Goal: Check status: Check status

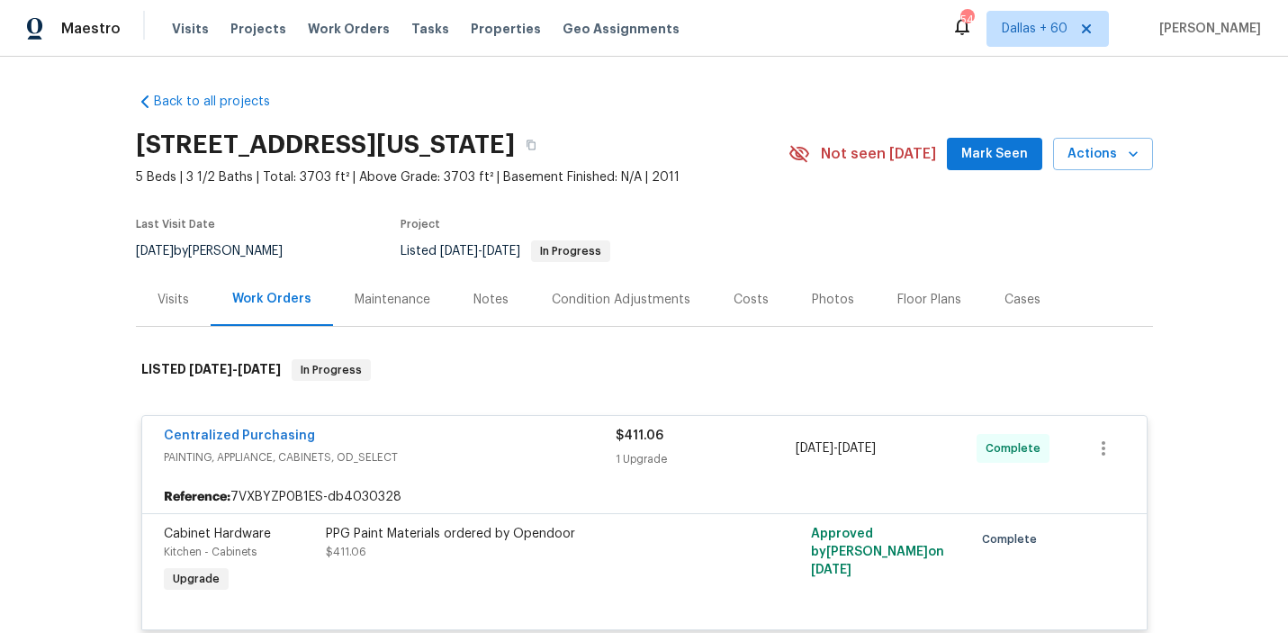
click at [330, 28] on span "Work Orders" at bounding box center [349, 29] width 82 height 18
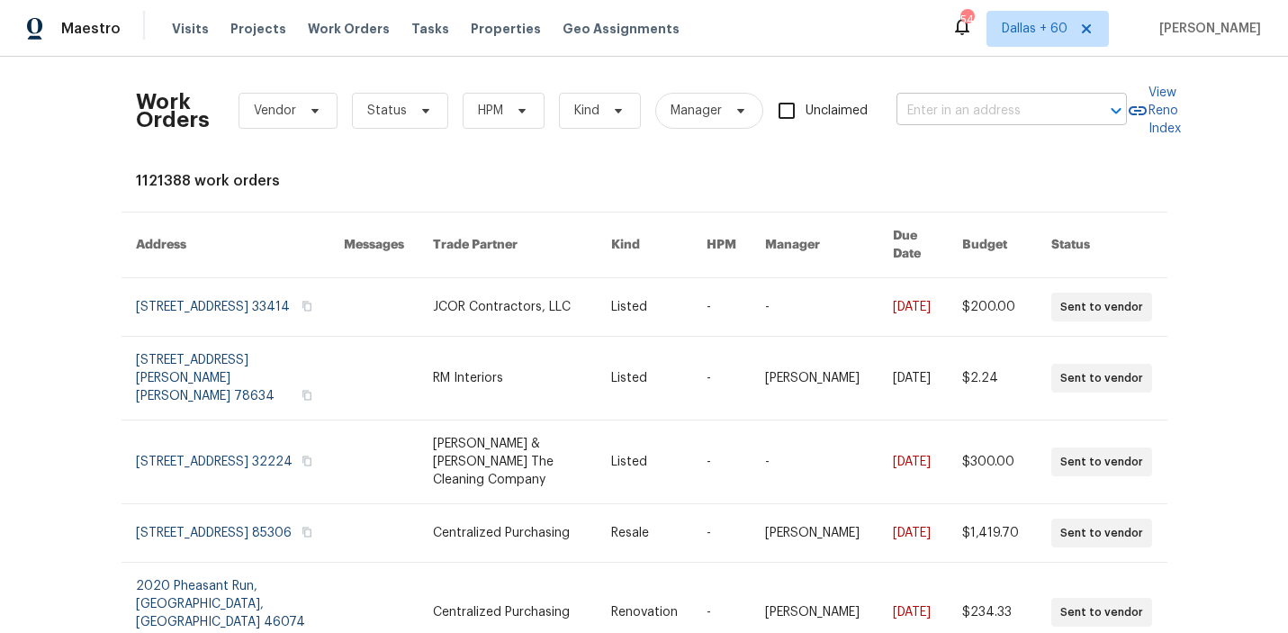
click at [978, 113] on input "text" at bounding box center [986, 111] width 180 height 28
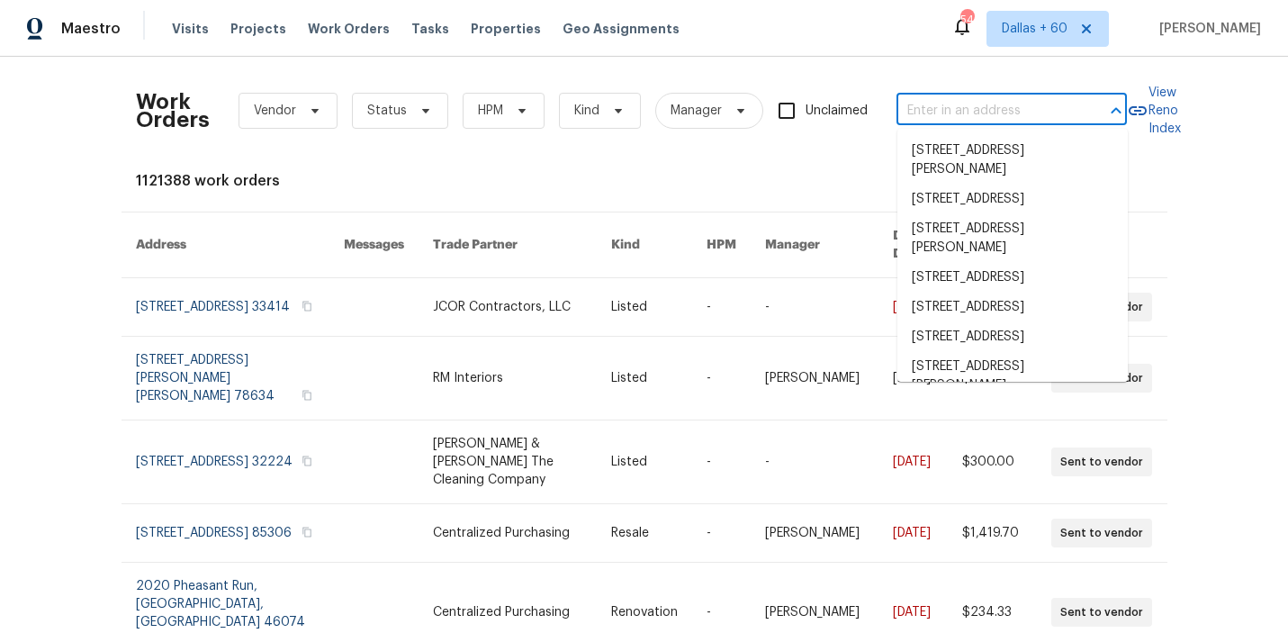
paste input "[STREET_ADDRESS]"
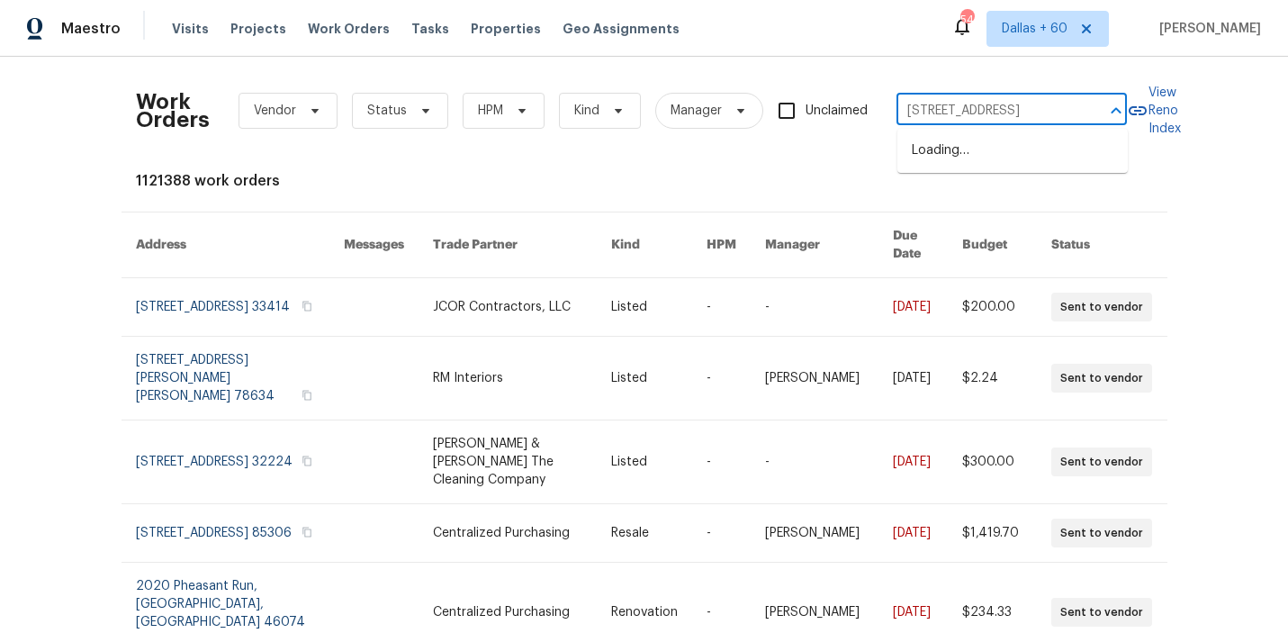
type input "[STREET_ADDRESS]"
click at [986, 154] on li "[STREET_ADDRESS]" at bounding box center [1012, 151] width 230 height 30
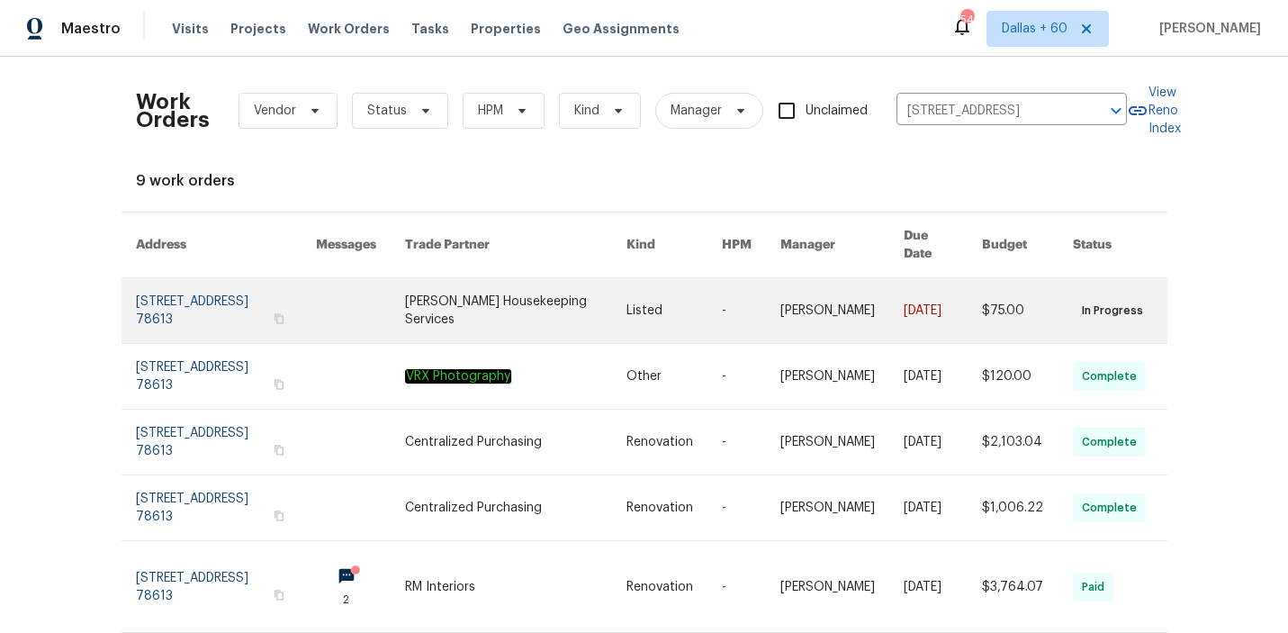
click at [527, 285] on link at bounding box center [515, 310] width 221 height 65
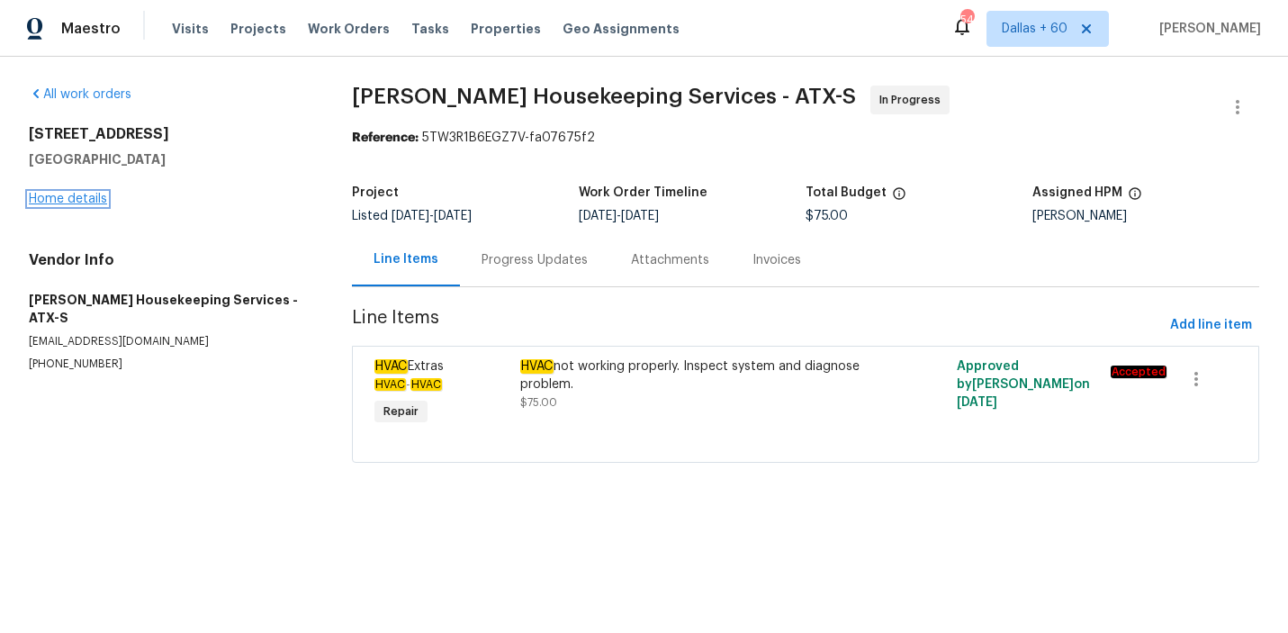
click at [79, 194] on link "Home details" at bounding box center [68, 199] width 78 height 13
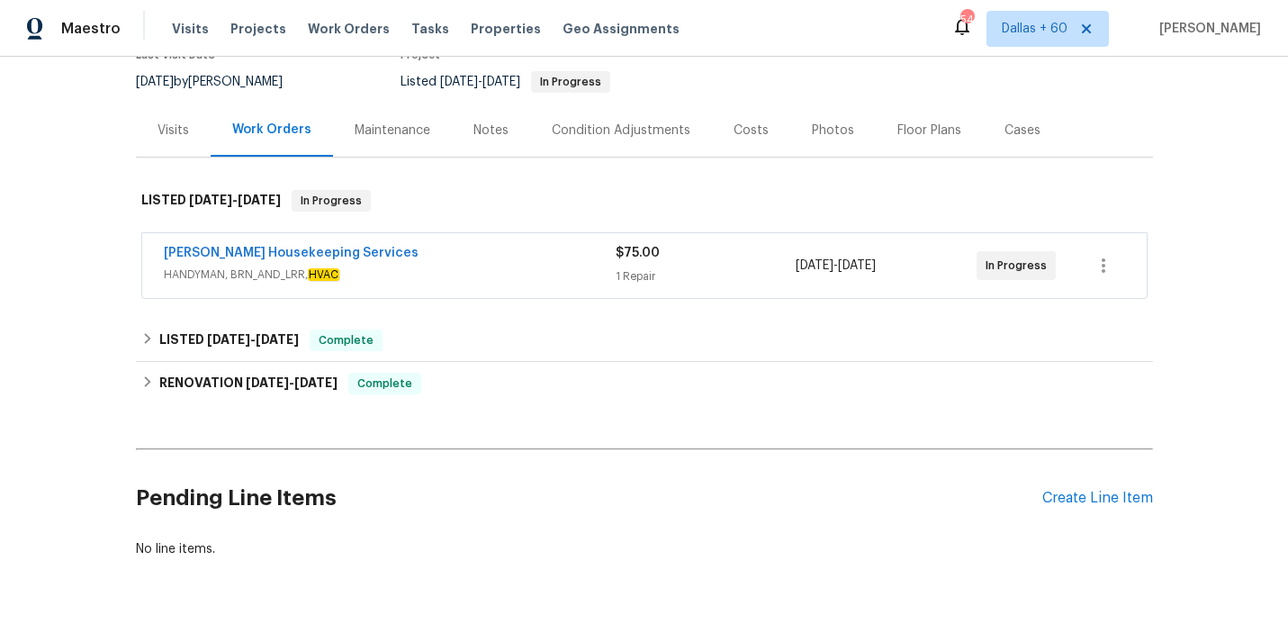
click at [528, 259] on div "[PERSON_NAME] Housekeeping Services" at bounding box center [390, 255] width 452 height 22
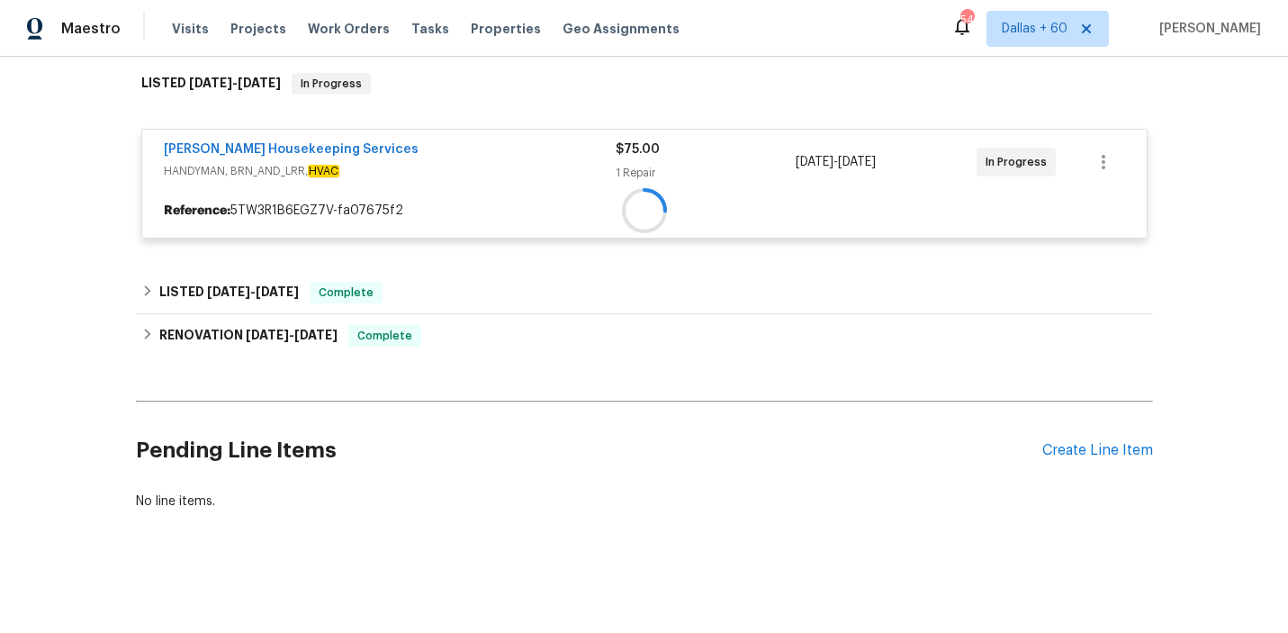
scroll to position [287, 0]
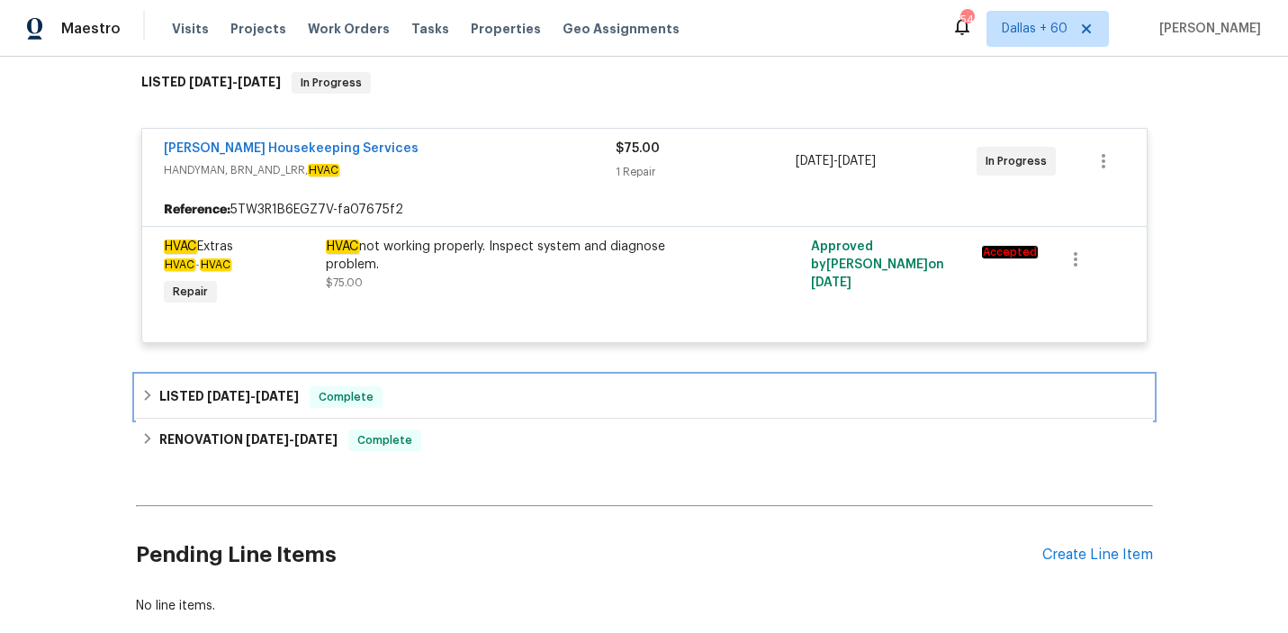
click at [518, 405] on div "LISTED [DATE] - [DATE] Complete" at bounding box center [644, 397] width 1006 height 22
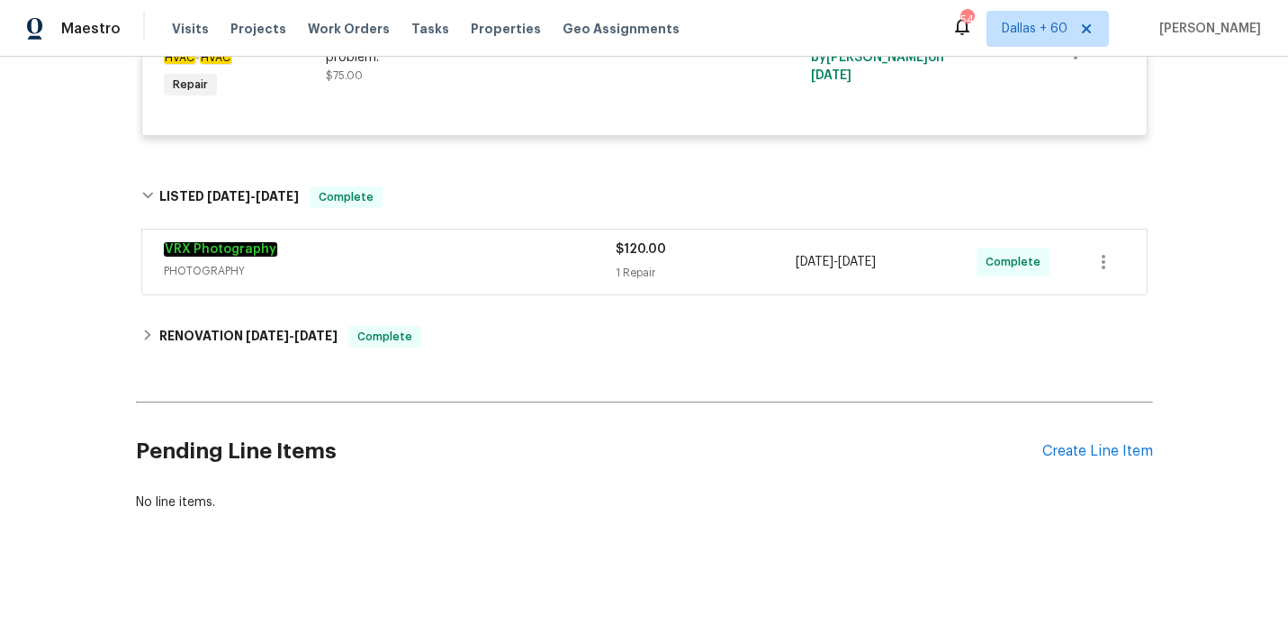
click at [522, 256] on div "VRX Photography" at bounding box center [390, 251] width 452 height 22
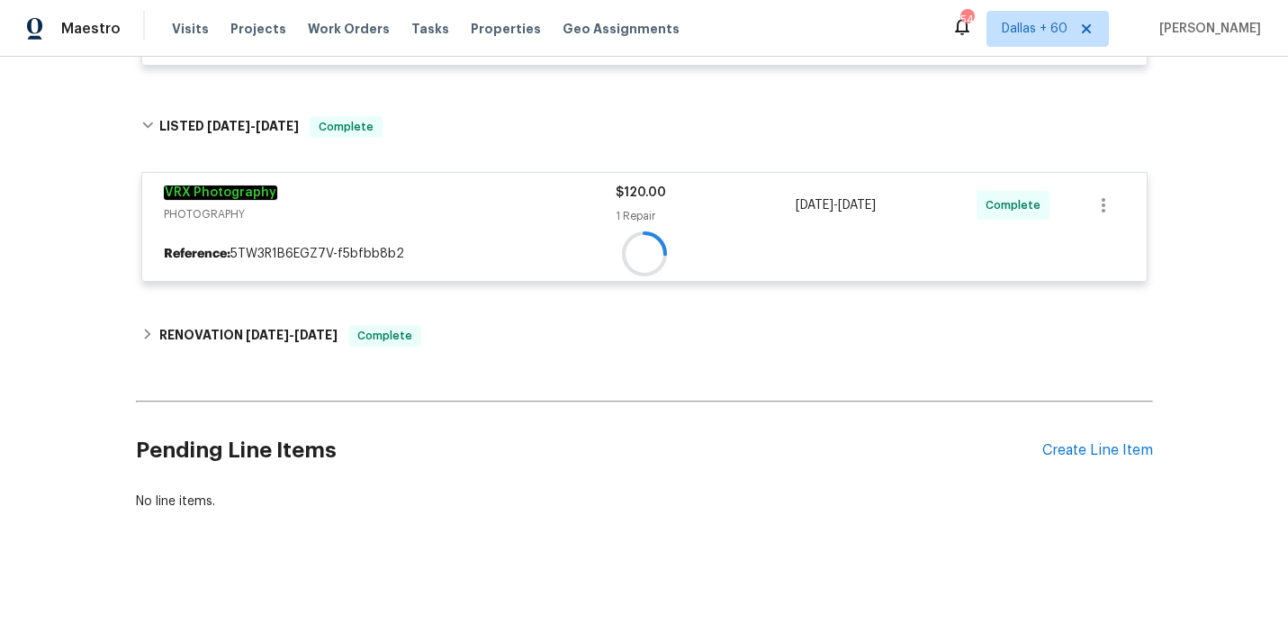
scroll to position [563, 0]
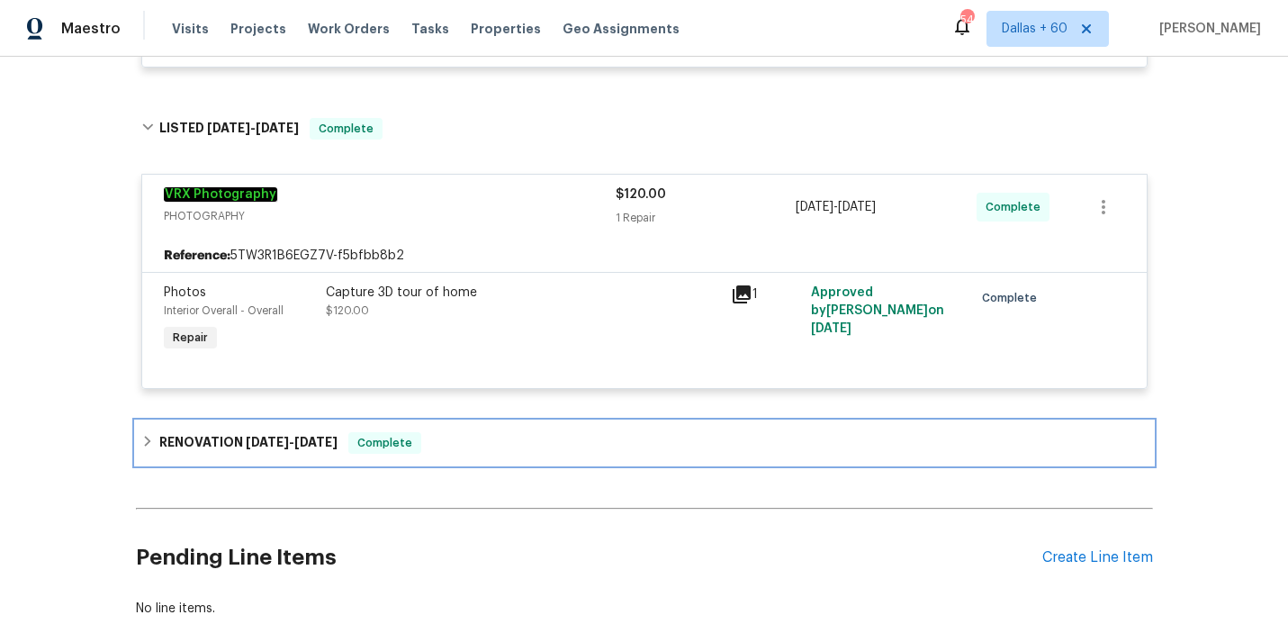
click at [513, 441] on div "RENOVATION [DATE] - [DATE] Complete" at bounding box center [644, 443] width 1006 height 22
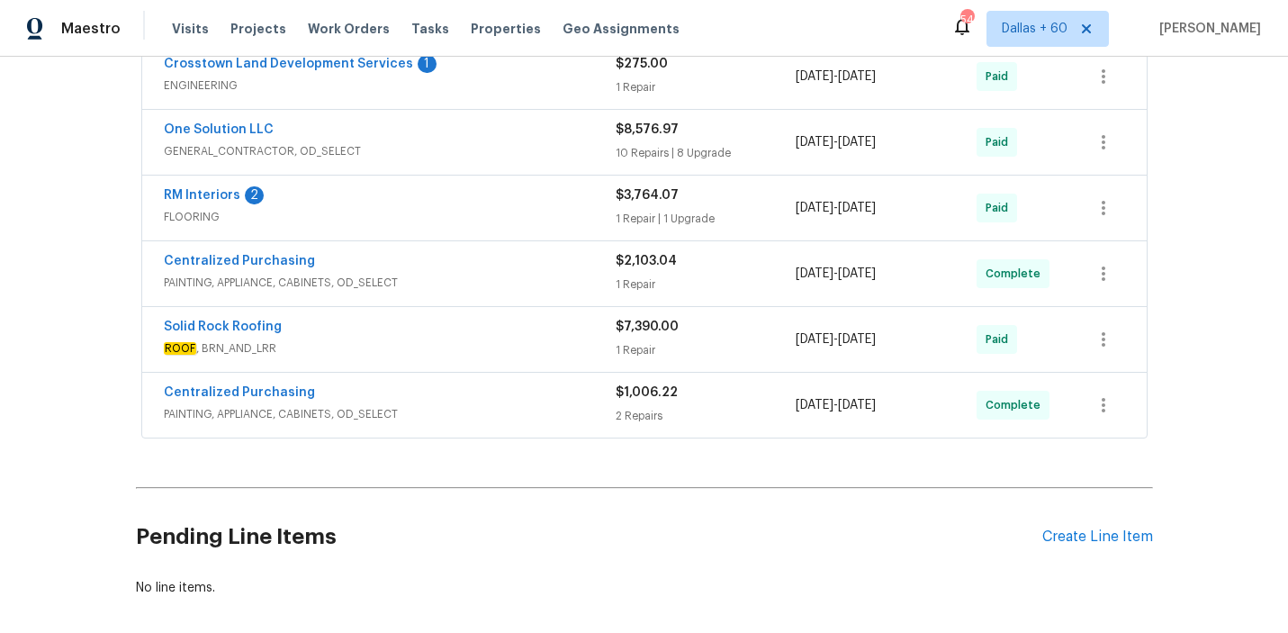
scroll to position [1066, 0]
click at [530, 401] on div "Centralized Purchasing" at bounding box center [390, 395] width 452 height 22
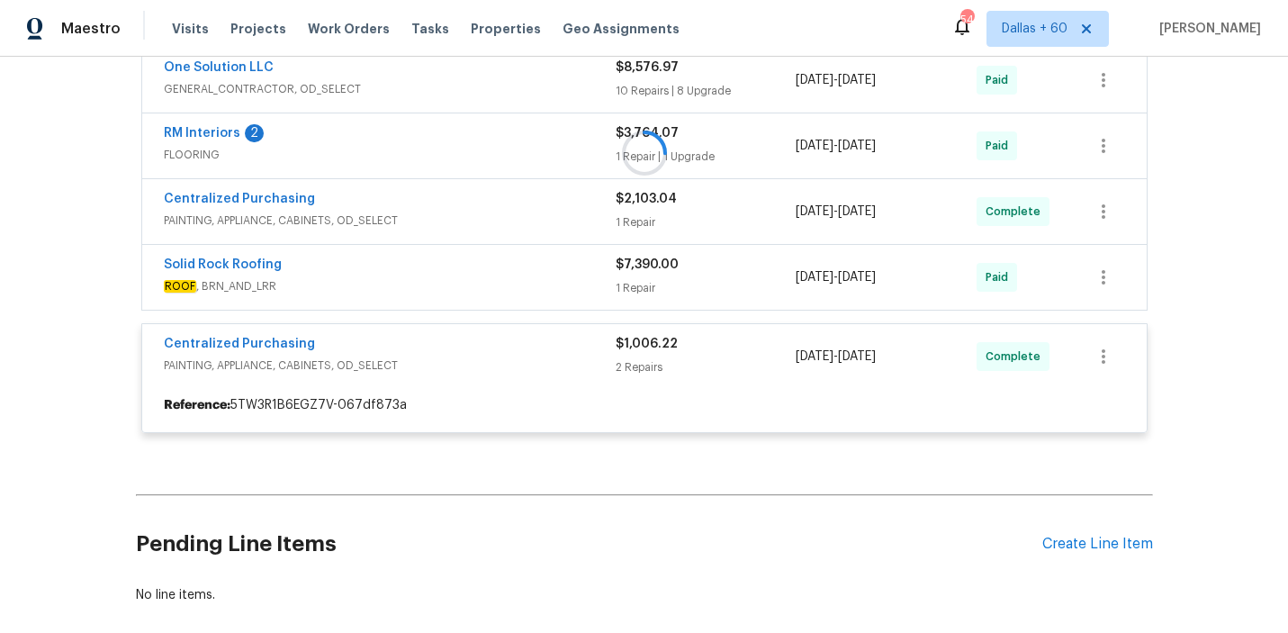
scroll to position [1127, 0]
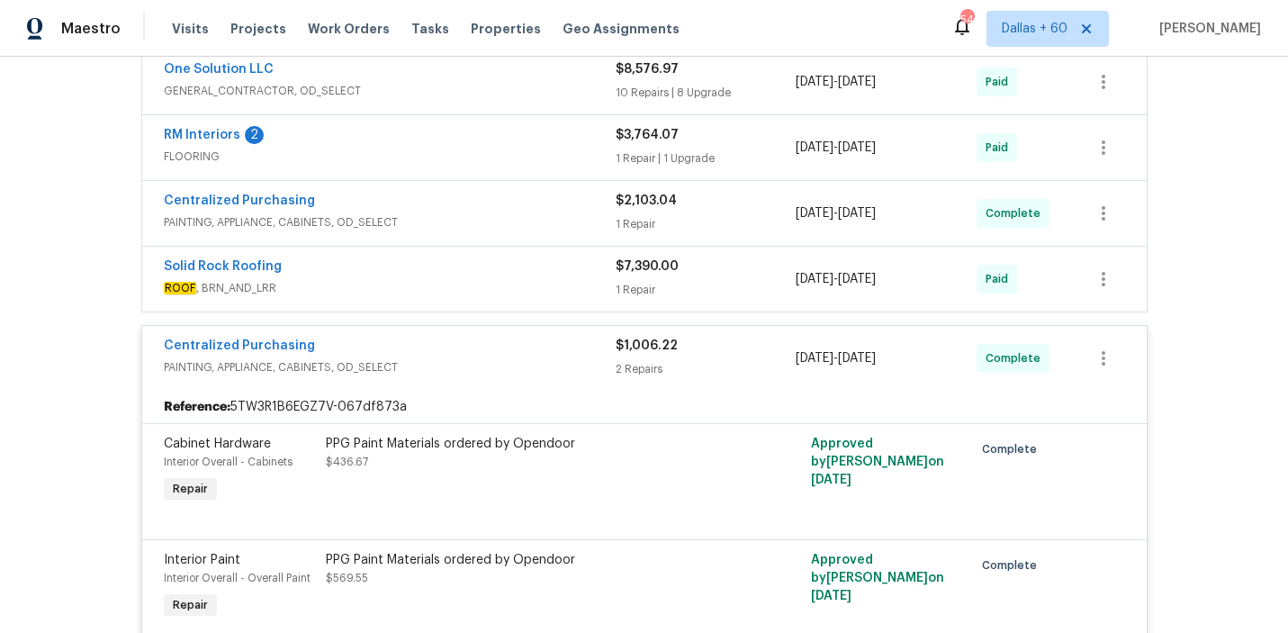
click at [498, 256] on div "Solid Rock Roofing ROOF , BRN_AND_LRR $7,390.00 1 Repair [DATE] - [DATE] Paid" at bounding box center [644, 279] width 1004 height 65
click at [500, 281] on span "ROOF , BRN_AND_LRR" at bounding box center [390, 288] width 452 height 18
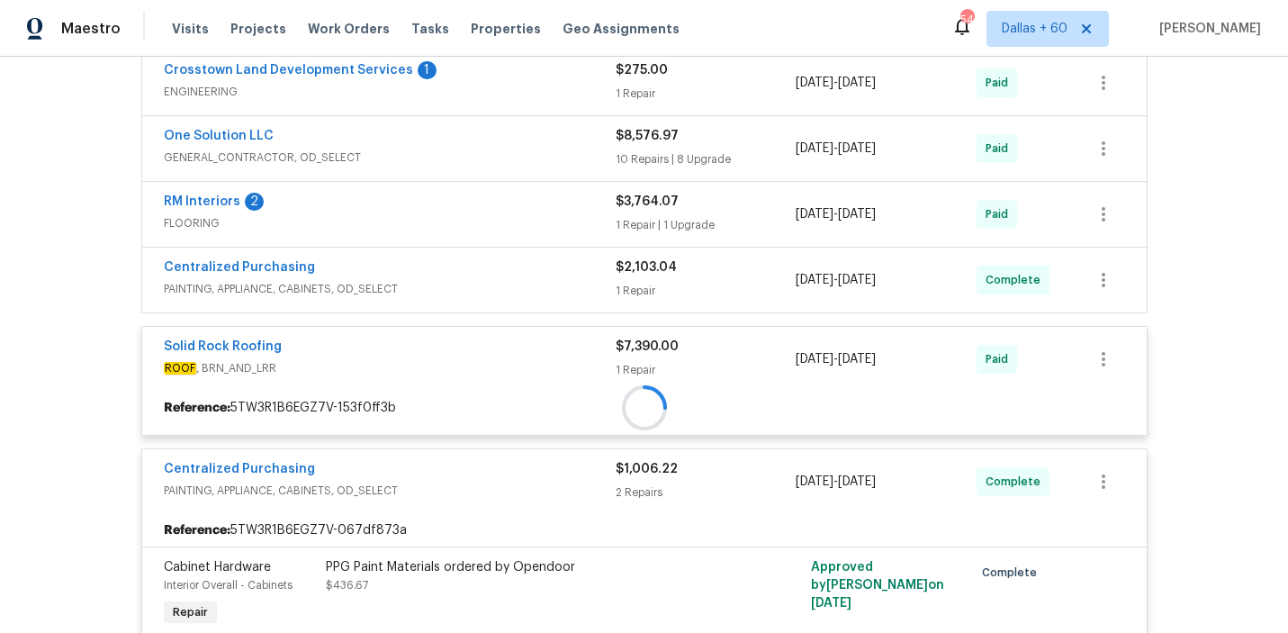
scroll to position [1045, 0]
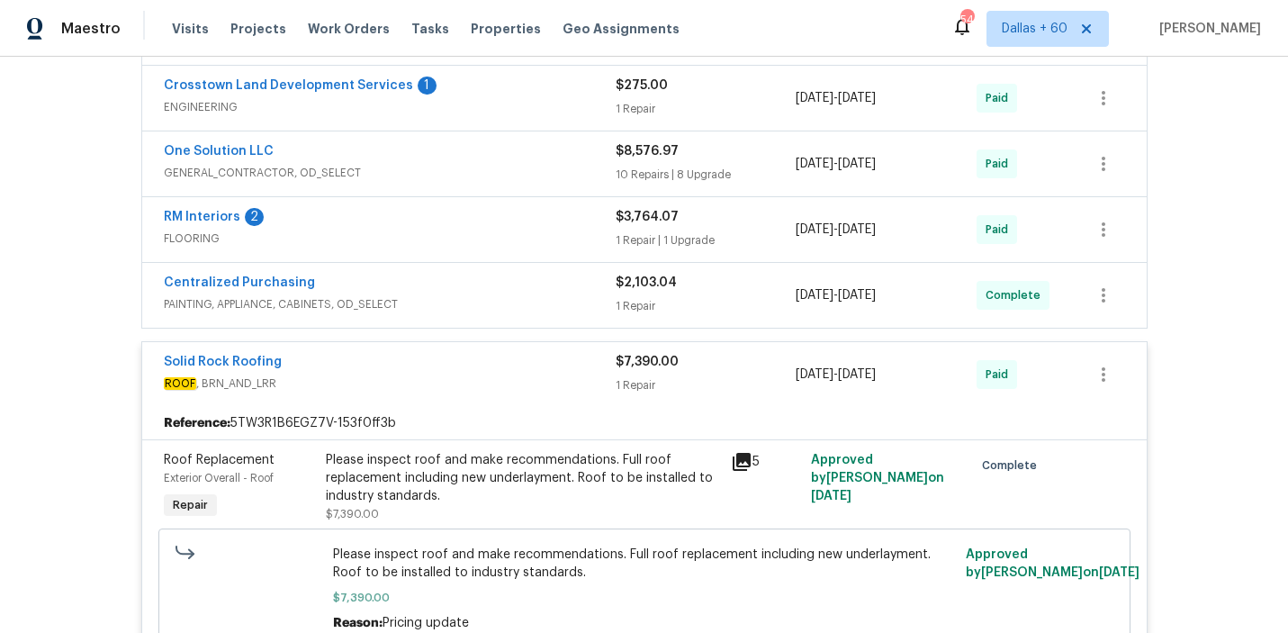
click at [501, 293] on div "Centralized Purchasing" at bounding box center [390, 285] width 452 height 22
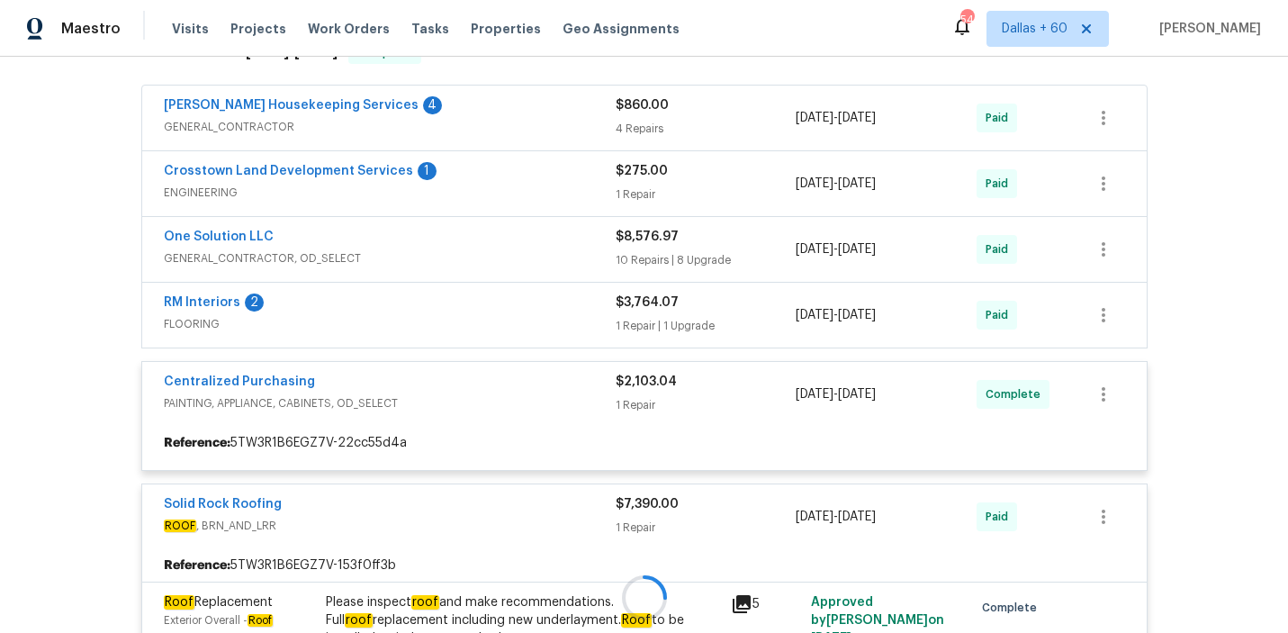
scroll to position [960, 0]
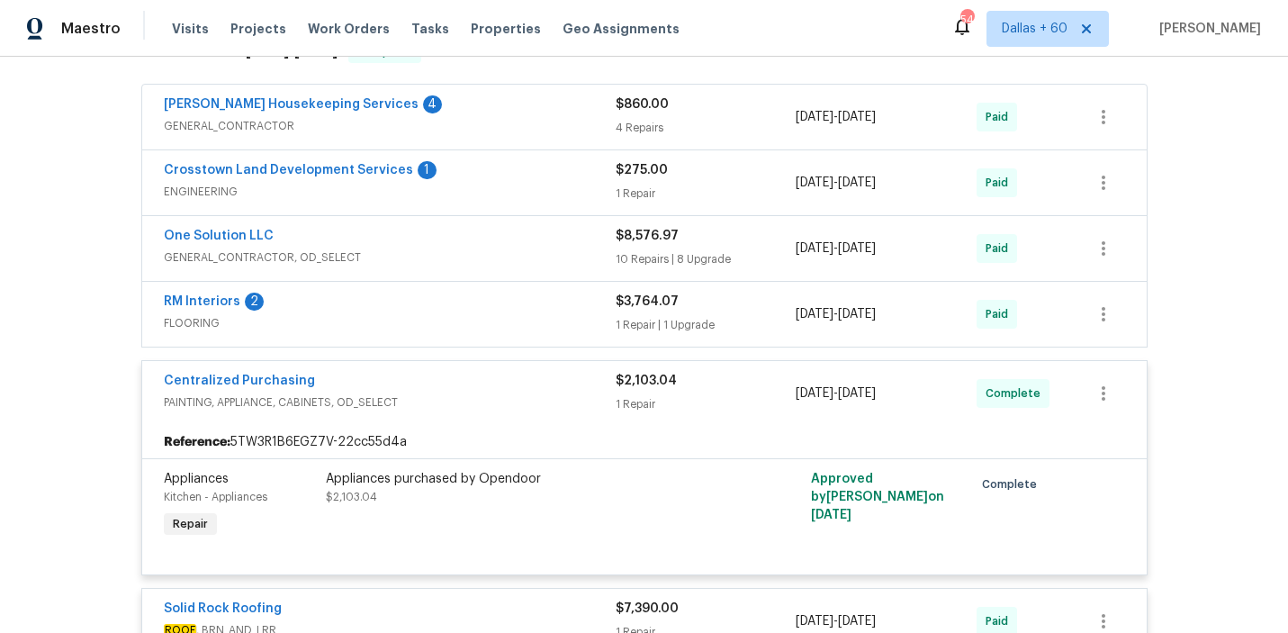
click at [502, 310] on div "RM Interiors 2" at bounding box center [390, 304] width 452 height 22
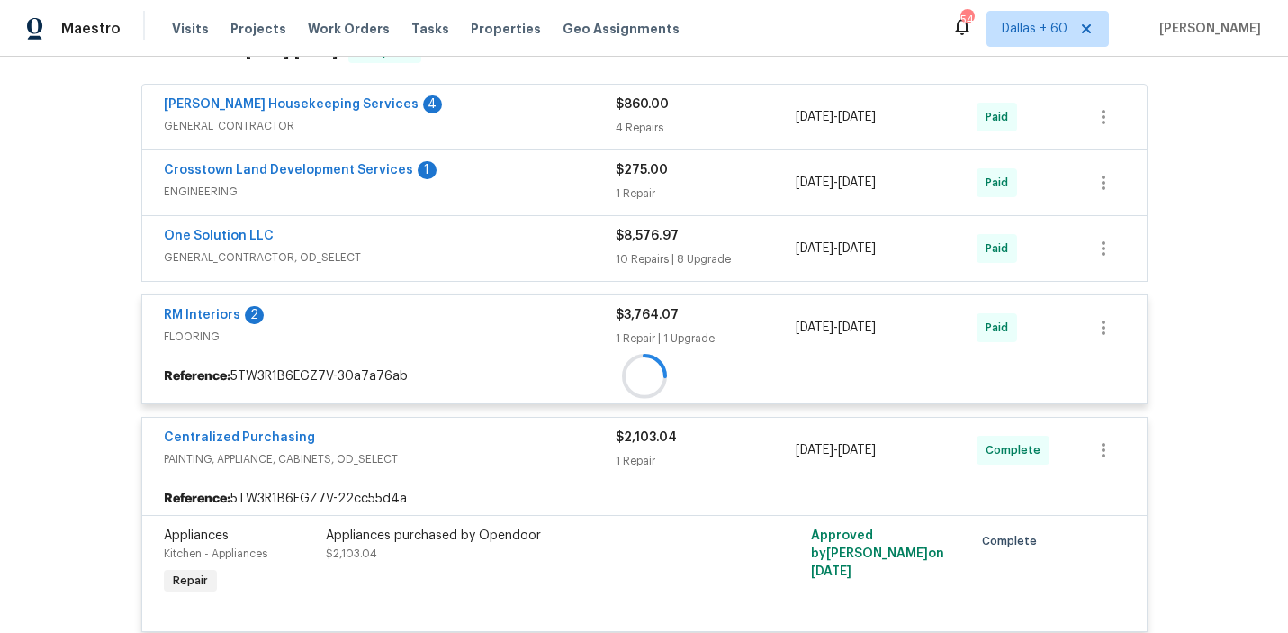
scroll to position [883, 0]
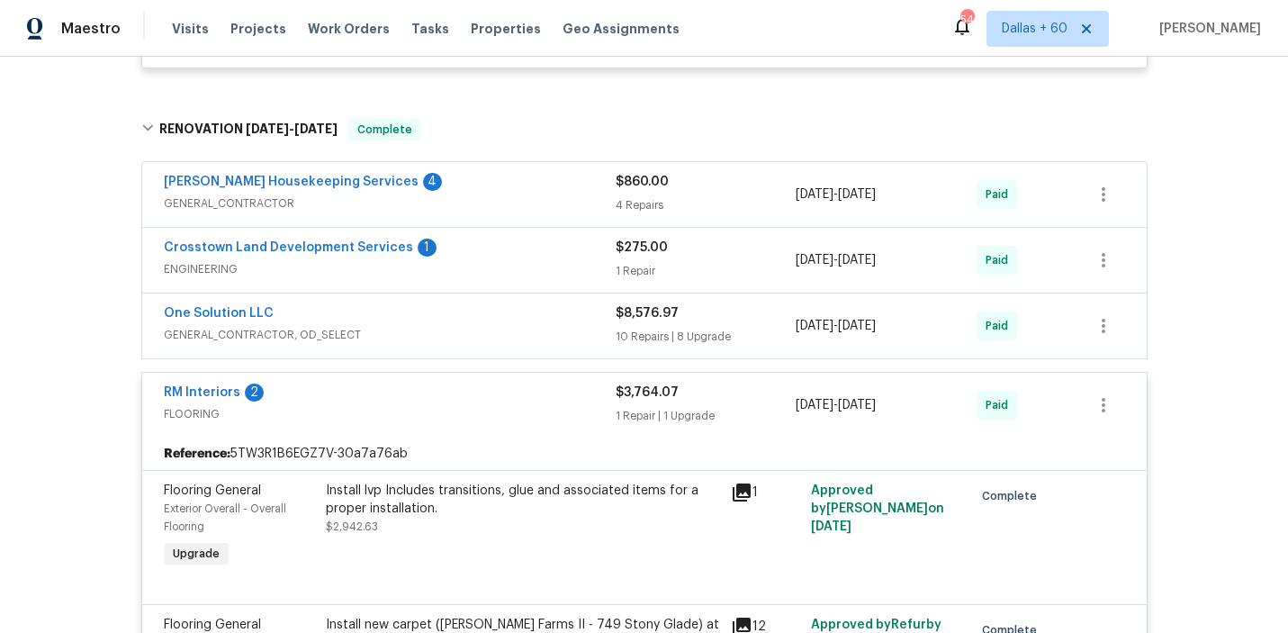
click at [502, 318] on div "One Solution LLC" at bounding box center [390, 315] width 452 height 22
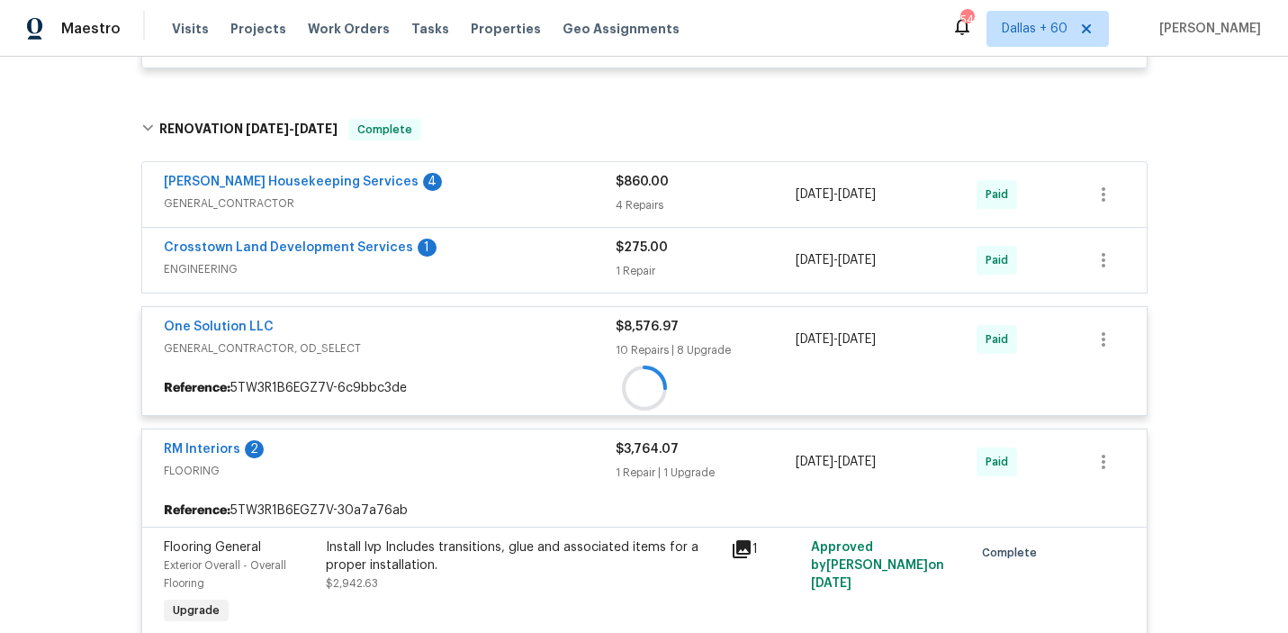
scroll to position [806, 0]
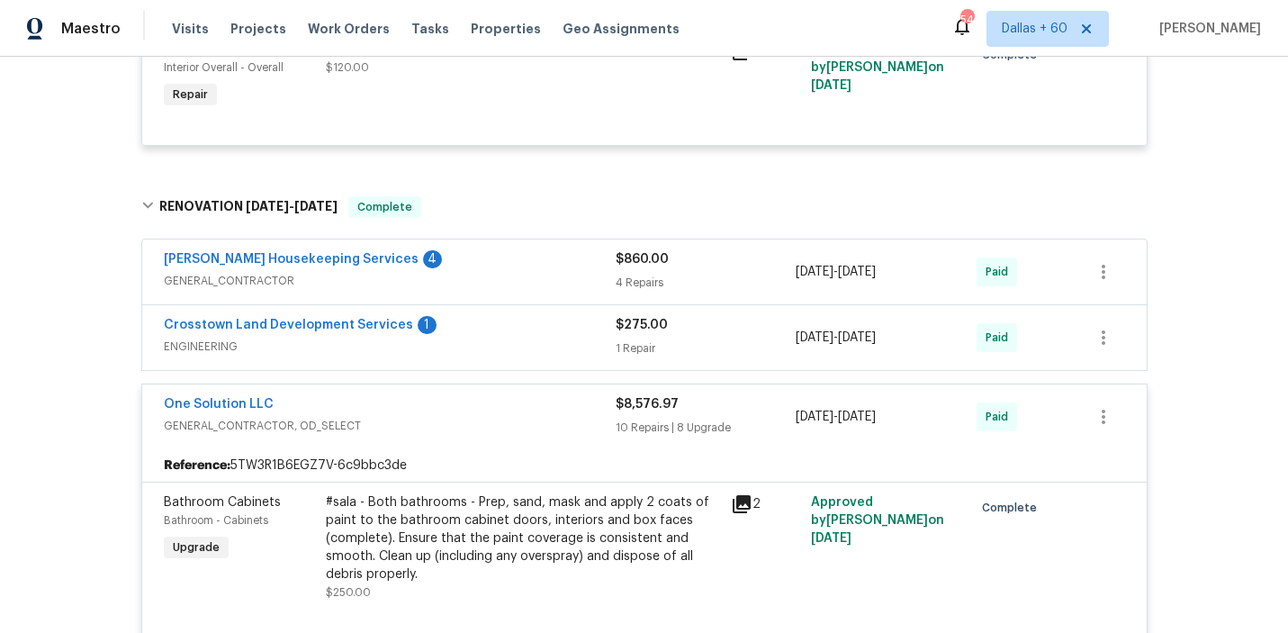
click at [500, 337] on div "Crosstown Land Development Services 1" at bounding box center [390, 327] width 452 height 22
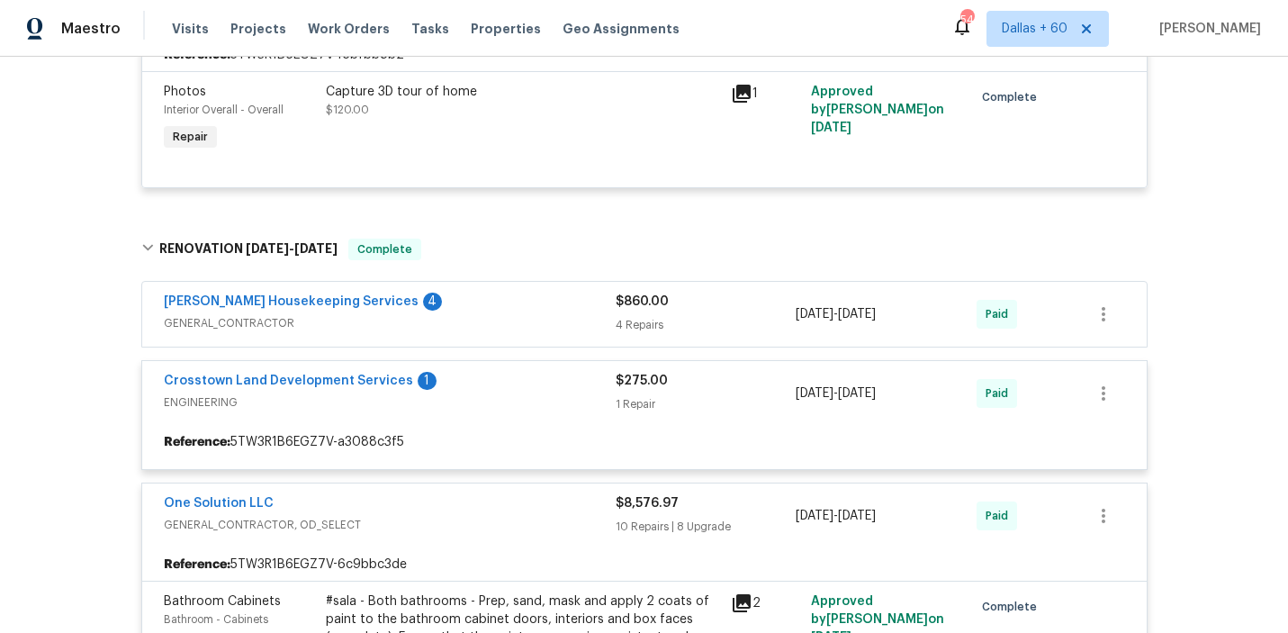
scroll to position [748, 0]
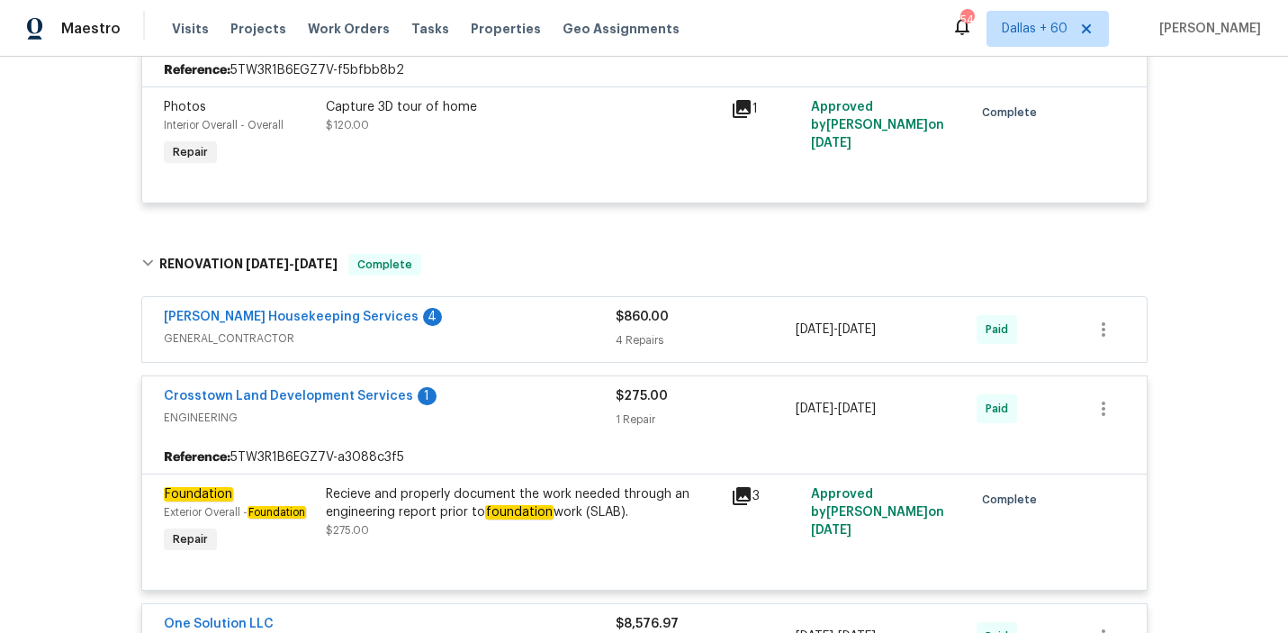
click at [500, 334] on span "GENERAL_CONTRACTOR" at bounding box center [390, 338] width 452 height 18
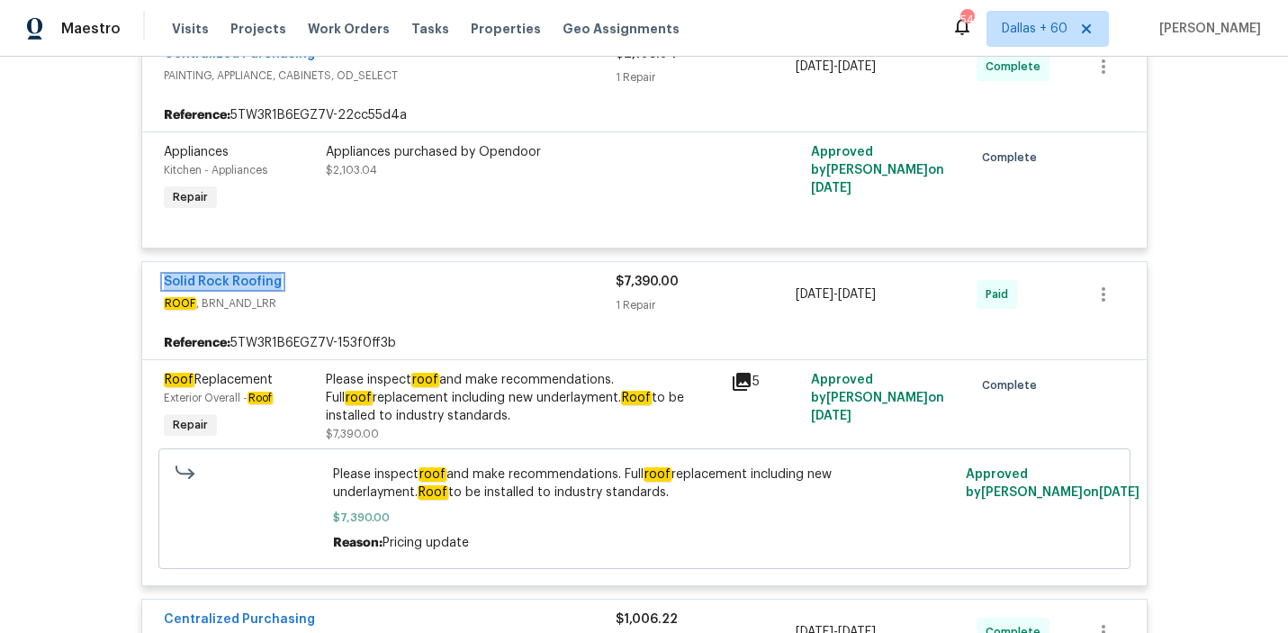
scroll to position [5615, 0]
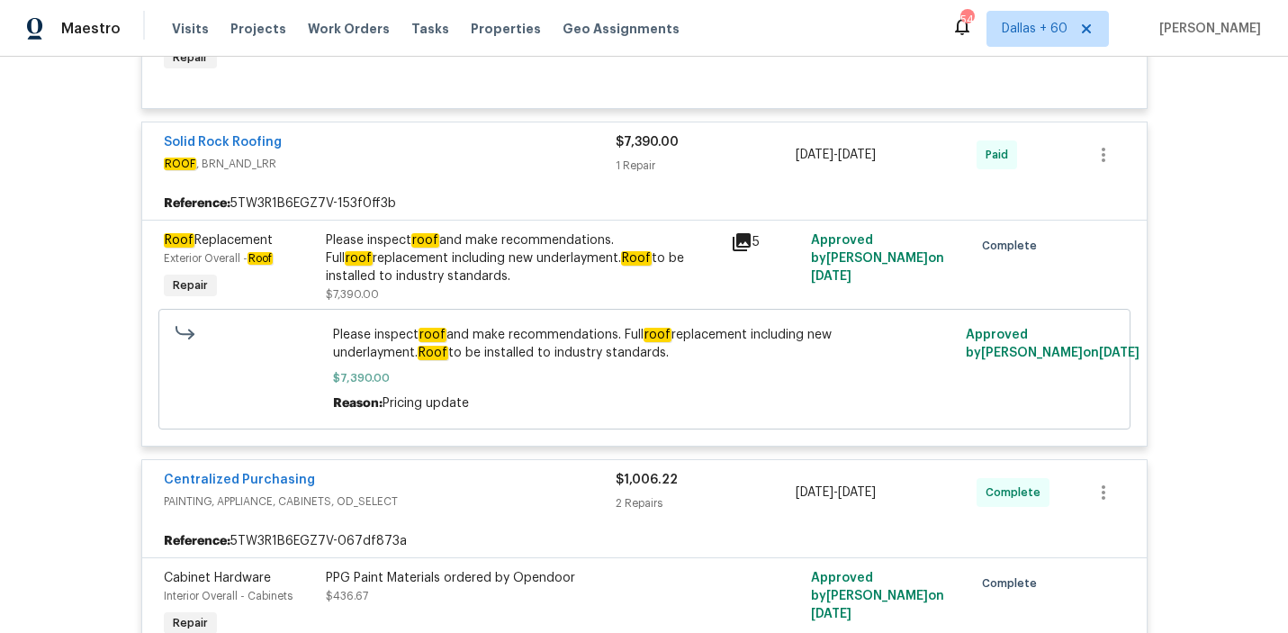
click at [541, 246] on div "Please inspect roof and make recommendations. Full roof replacement including n…" at bounding box center [522, 267] width 405 height 83
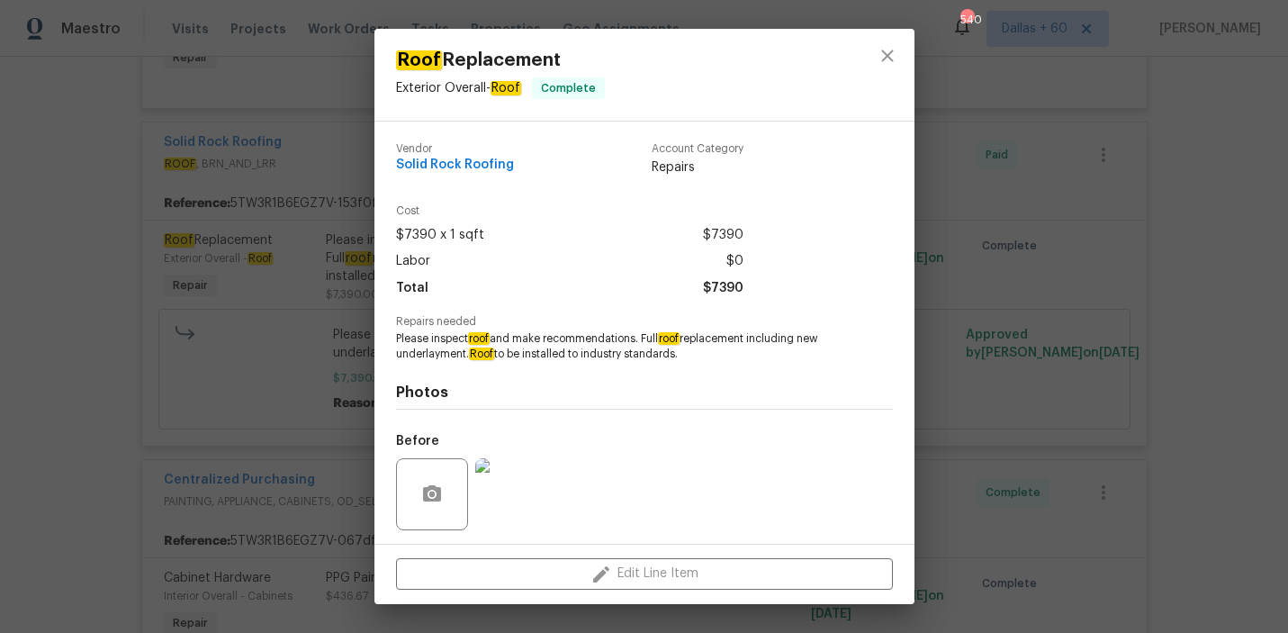
scroll to position [122, 0]
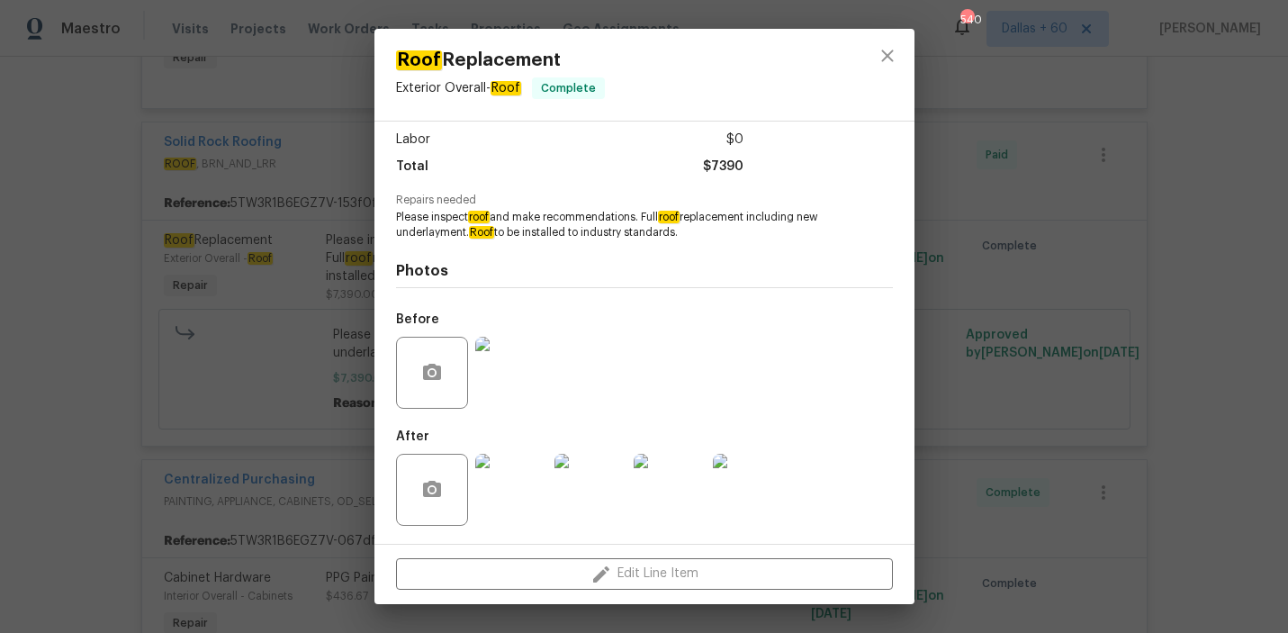
click at [527, 488] on img at bounding box center [511, 490] width 72 height 72
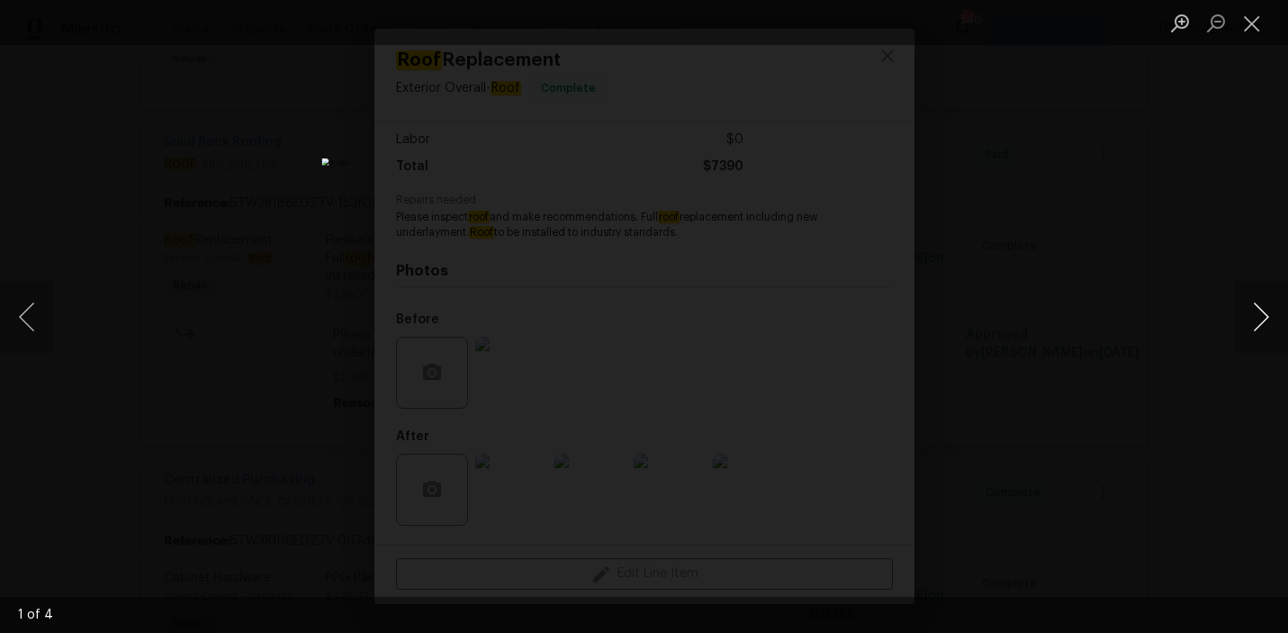
click at [1247, 305] on button "Next image" at bounding box center [1261, 317] width 54 height 72
click at [1176, 395] on div "Lightbox" at bounding box center [644, 316] width 1288 height 633
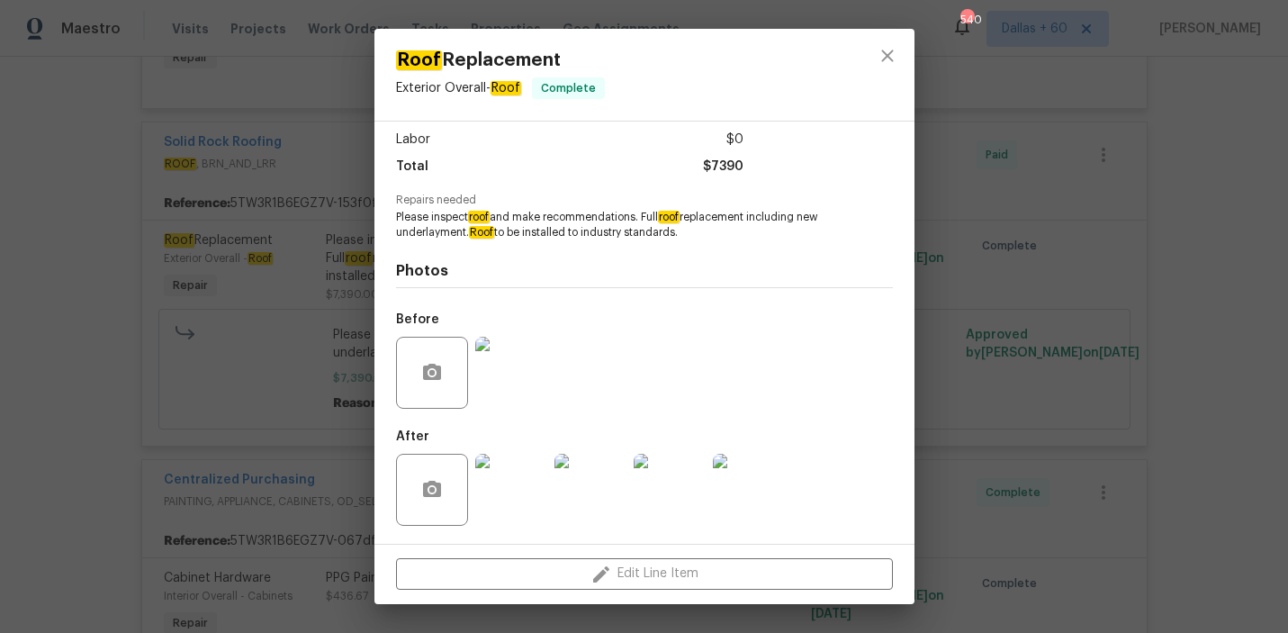
click at [132, 296] on div "Roof Replacement Exterior Overall - Roof Complete Vendor Solid Rock Roofing Acc…" at bounding box center [644, 316] width 1288 height 633
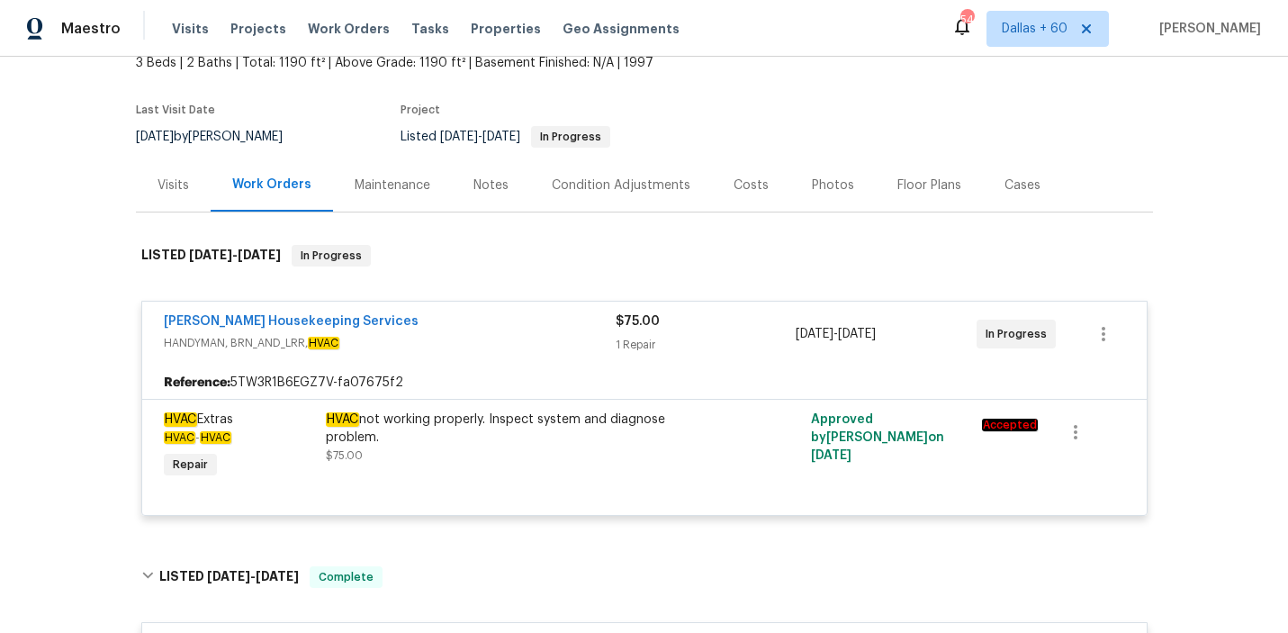
scroll to position [0, 0]
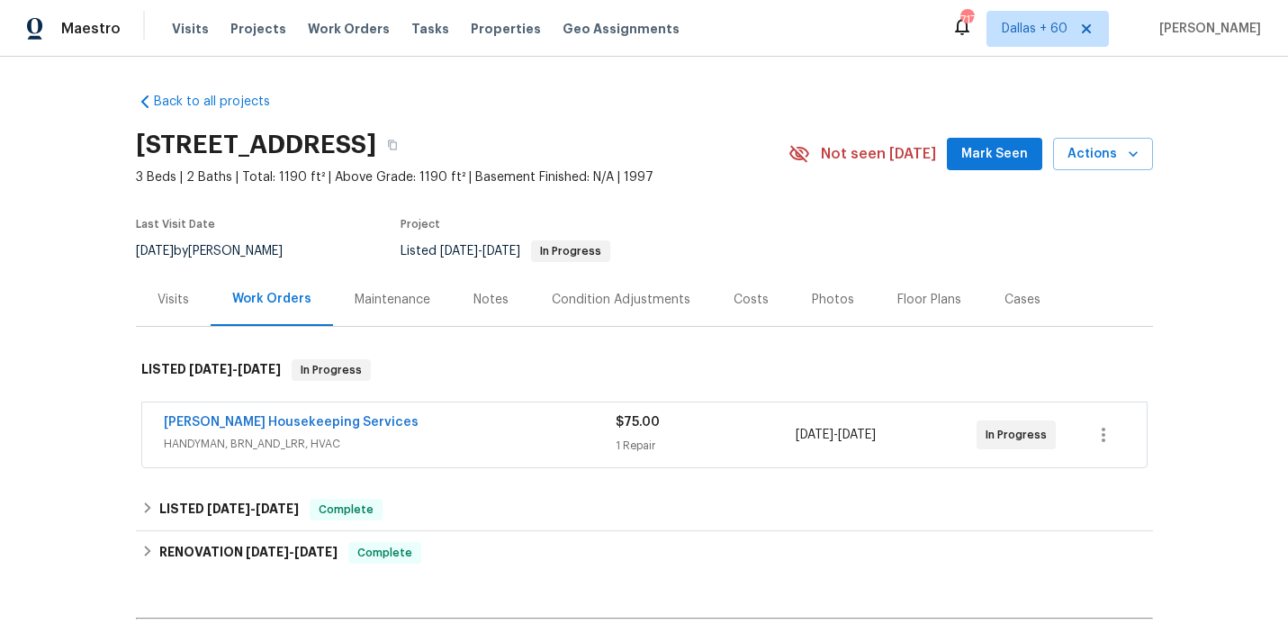
click at [158, 296] on div "Visits" at bounding box center [174, 300] width 32 height 18
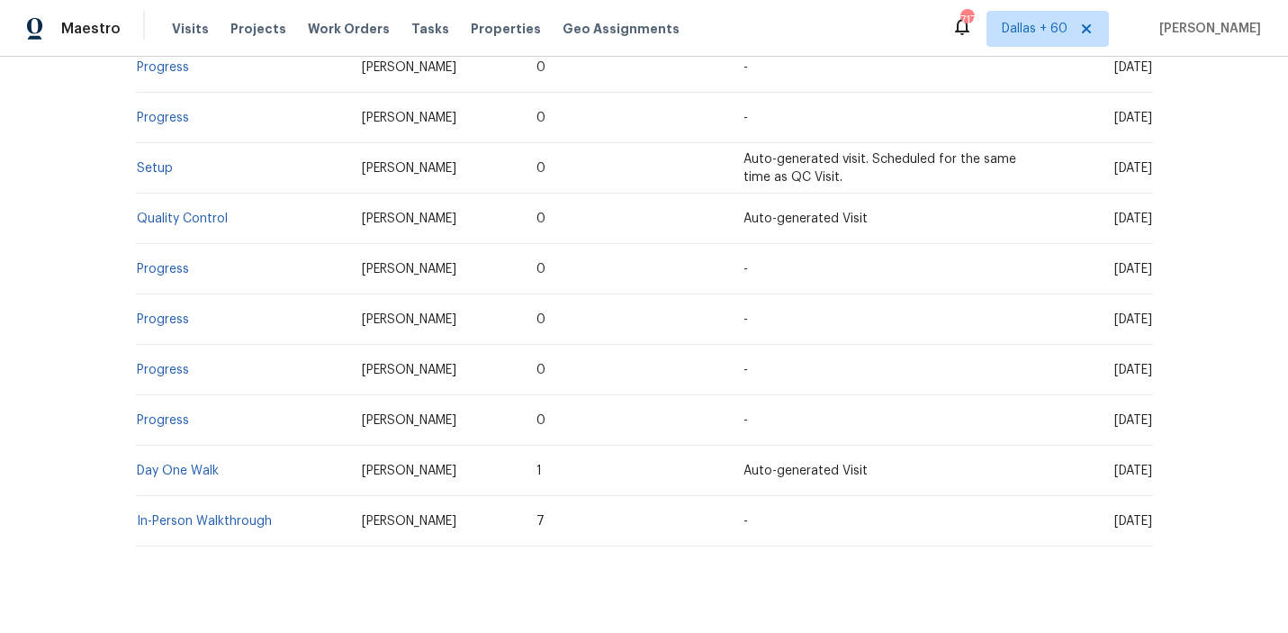
scroll to position [638, 0]
click at [193, 466] on link "Day One Walk" at bounding box center [178, 472] width 82 height 13
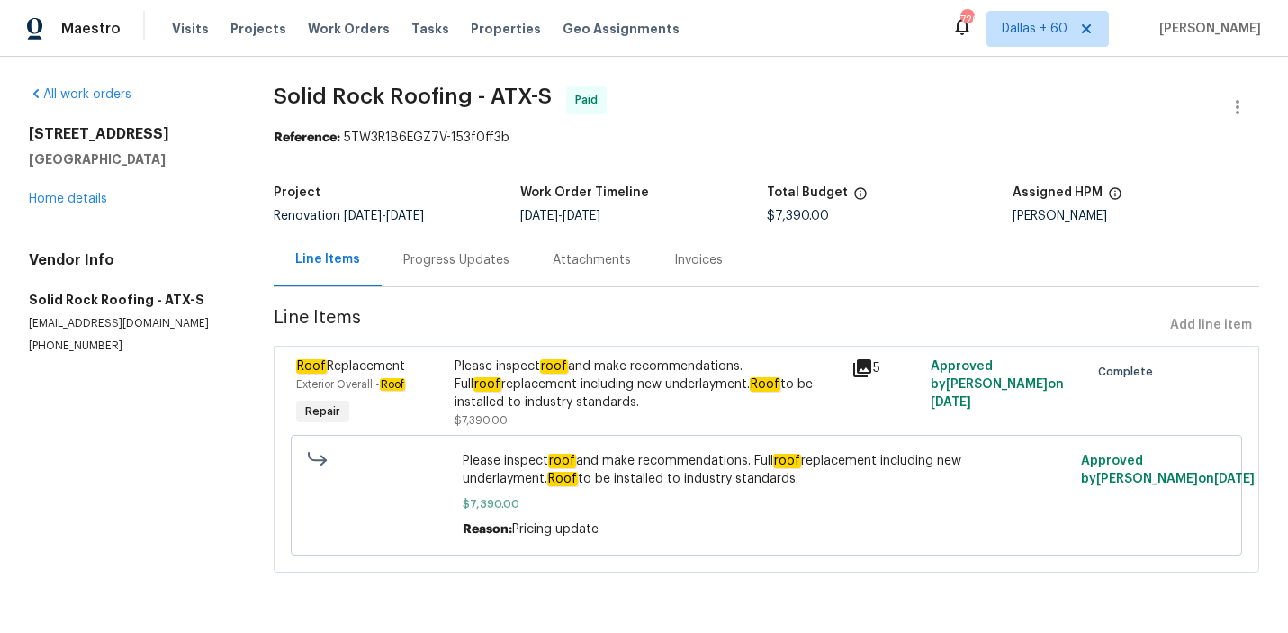
click at [420, 259] on div "Progress Updates" at bounding box center [456, 260] width 106 height 18
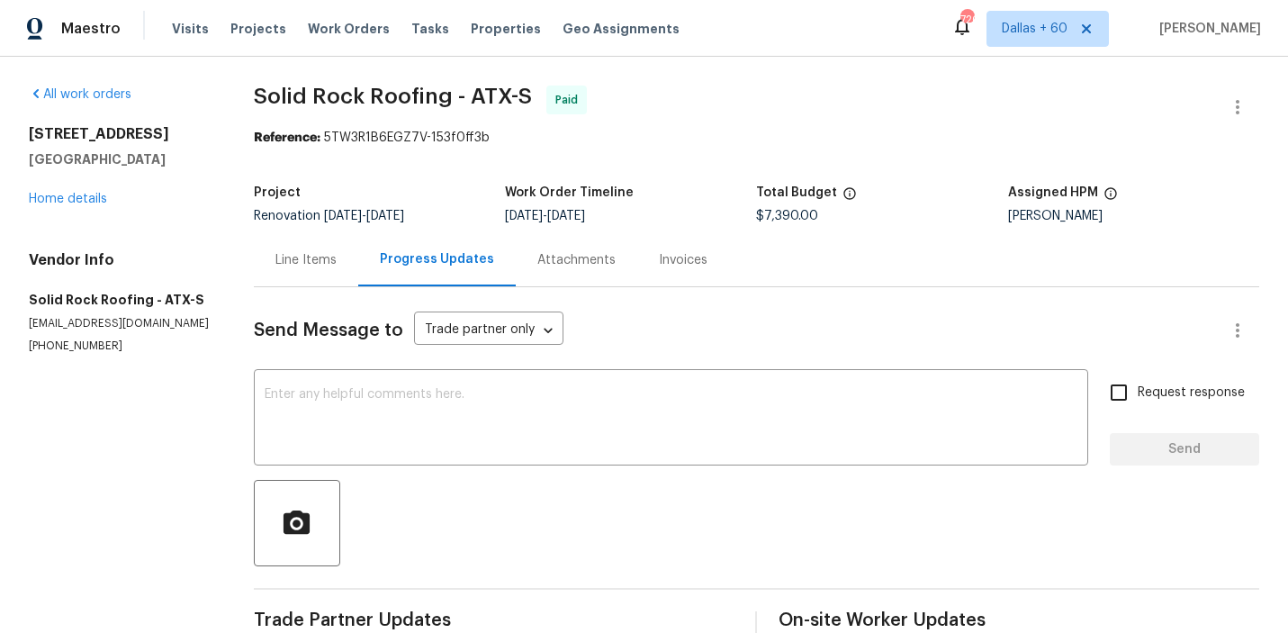
click at [699, 258] on div "Invoices" at bounding box center [683, 260] width 49 height 18
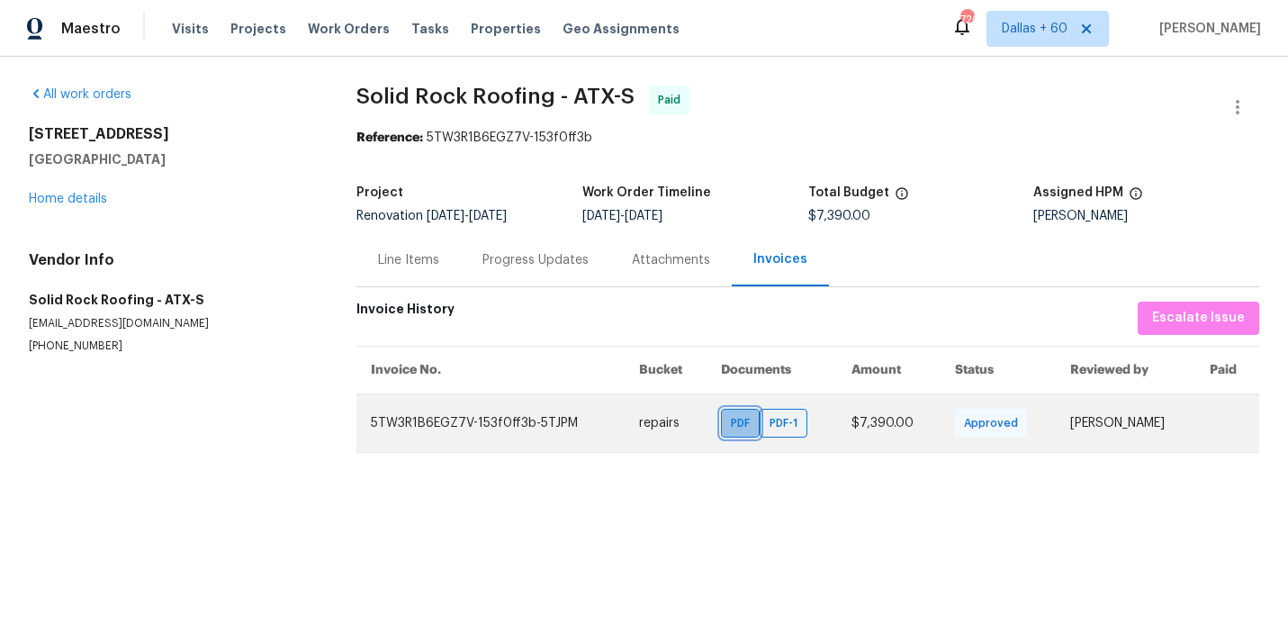
click at [734, 421] on span "PDF" at bounding box center [744, 423] width 26 height 18
click at [767, 411] on div "PDF-1" at bounding box center [784, 423] width 48 height 29
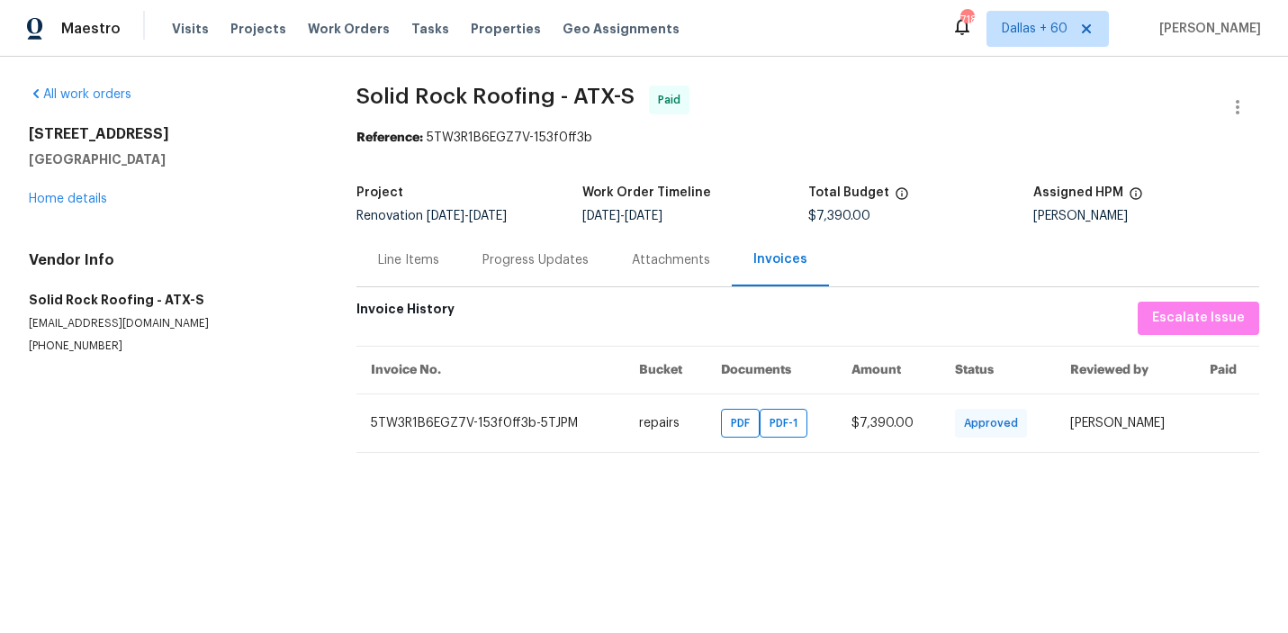
click at [410, 258] on div "Line Items" at bounding box center [408, 260] width 61 height 18
